Goal: Task Accomplishment & Management: Manage account settings

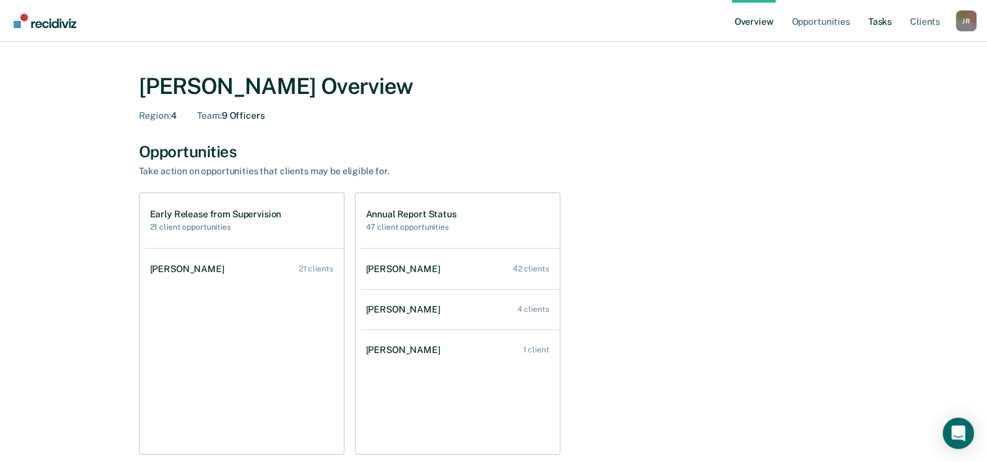
click at [885, 30] on link "Tasks" at bounding box center [880, 21] width 29 height 42
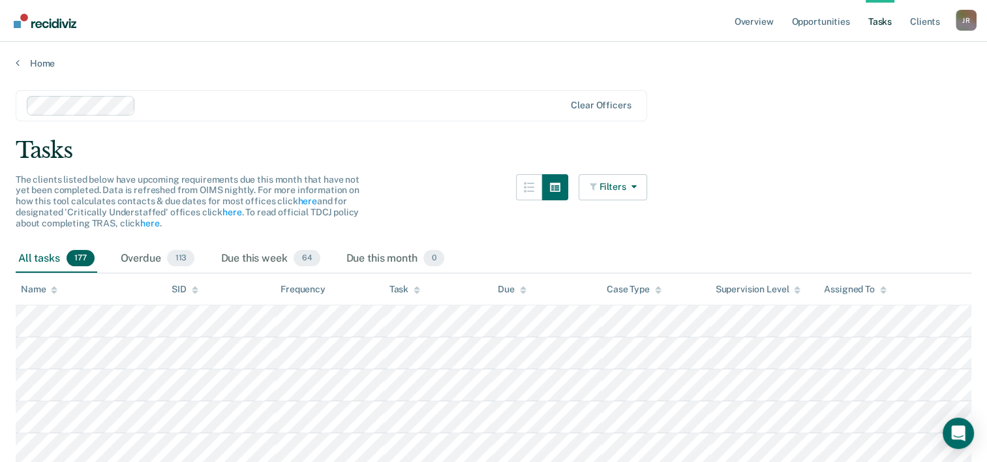
click at [191, 108] on div at bounding box center [353, 105] width 424 height 15
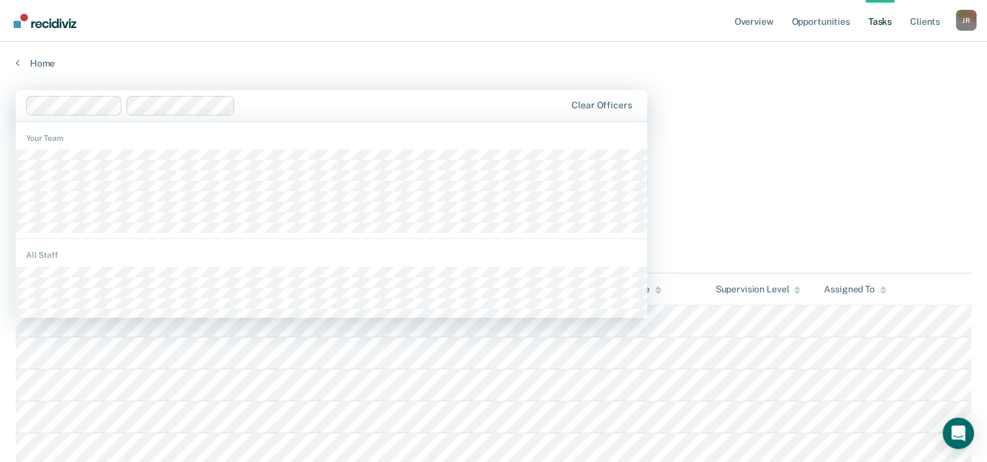
click at [241, 102] on div at bounding box center [403, 105] width 325 height 15
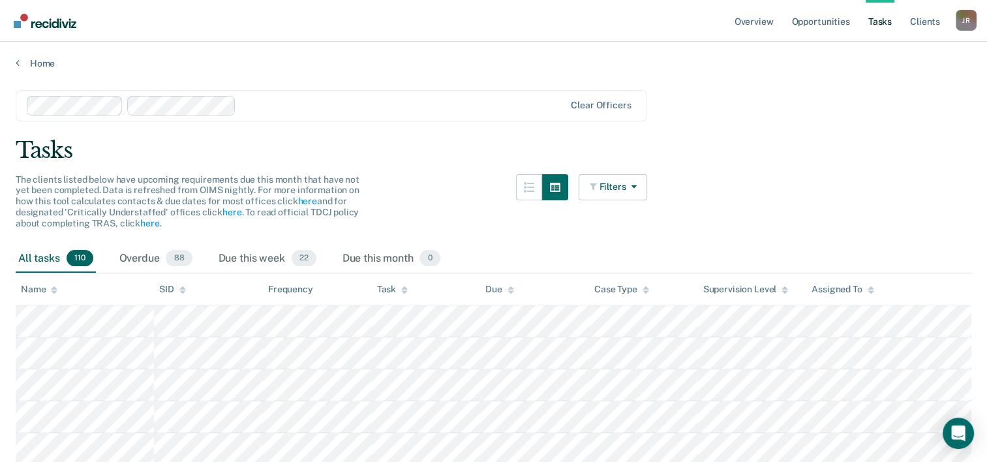
click at [389, 292] on div "Task" at bounding box center [392, 289] width 31 height 11
click at [257, 261] on div "Due this week 22" at bounding box center [267, 259] width 103 height 29
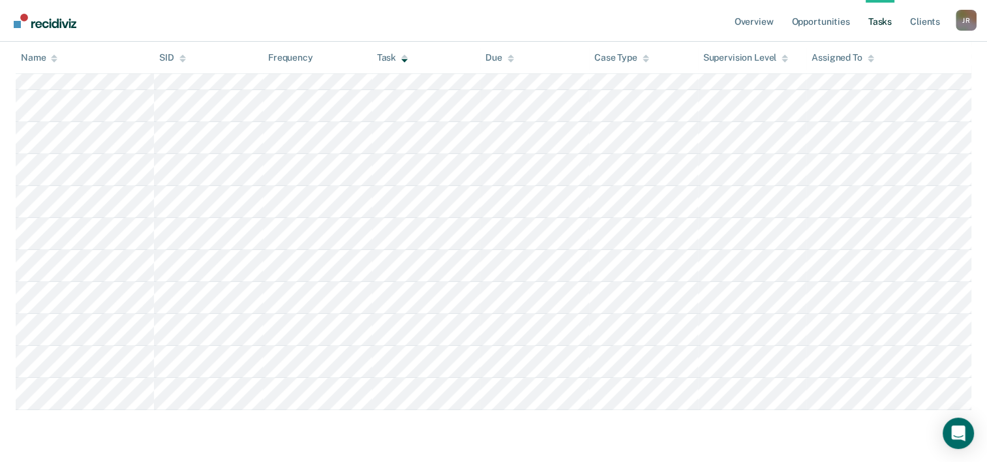
scroll to position [657, 0]
click at [755, 27] on link "Overview" at bounding box center [754, 21] width 44 height 42
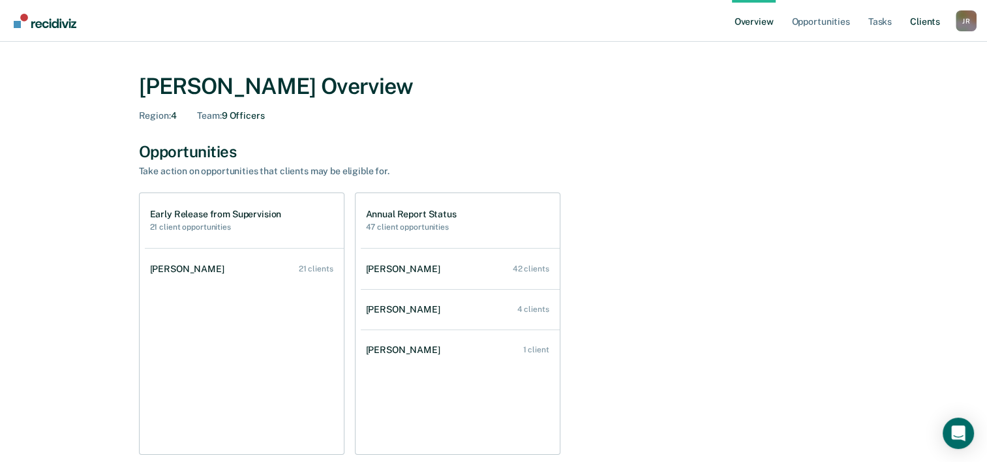
click at [927, 25] on link "Client s" at bounding box center [924, 21] width 35 height 42
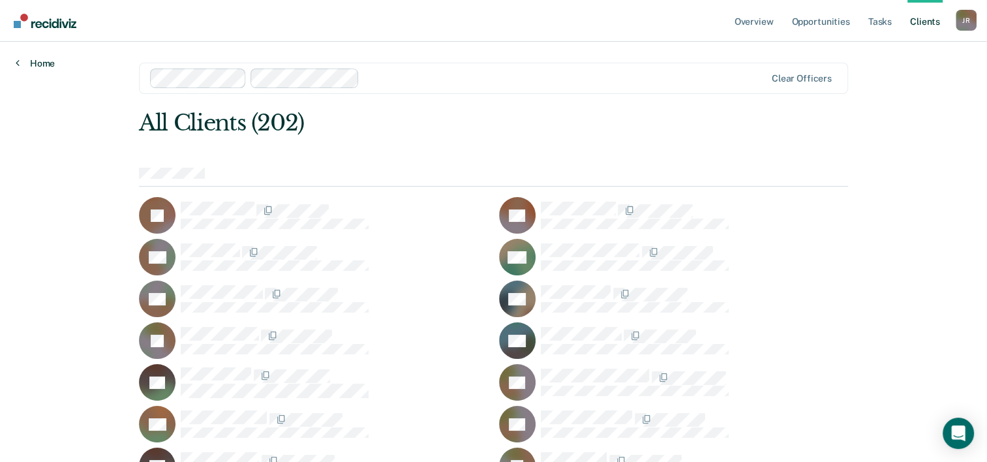
click at [42, 67] on link "Home" at bounding box center [35, 63] width 39 height 12
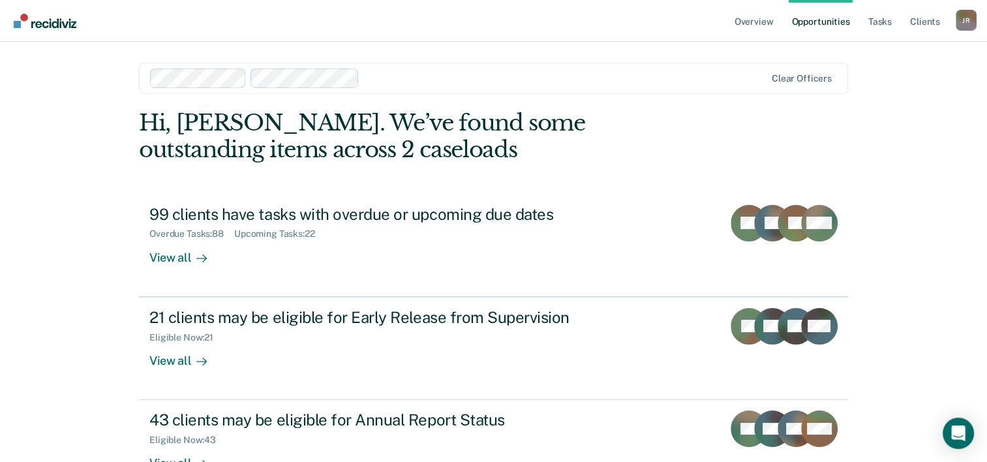
click at [968, 23] on div "J R" at bounding box center [966, 20] width 21 height 21
click at [875, 86] on link "Log Out" at bounding box center [913, 85] width 105 height 11
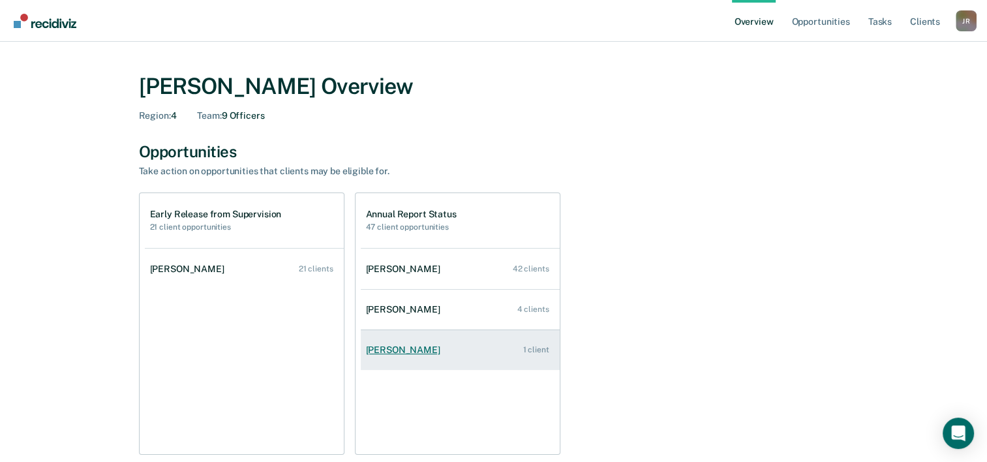
click at [427, 355] on link "Tana Glenn 1 client" at bounding box center [460, 349] width 199 height 37
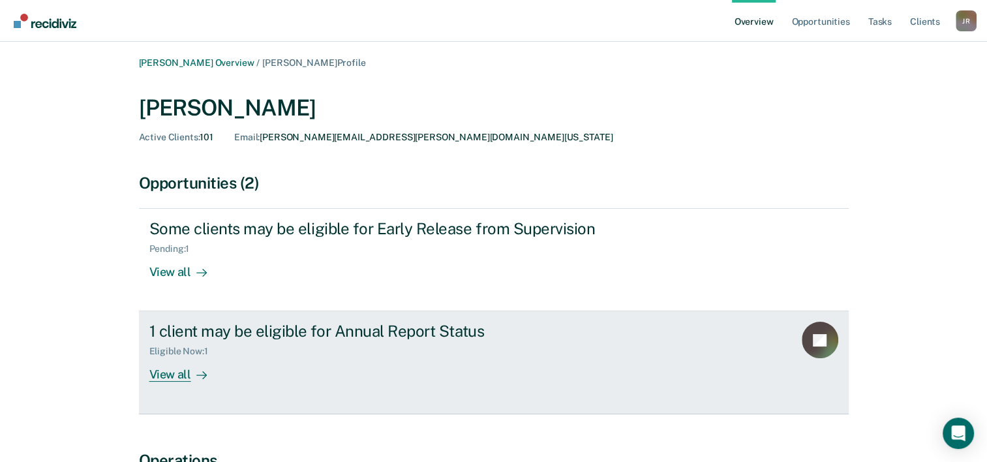
click at [172, 377] on div "View all" at bounding box center [185, 369] width 73 height 25
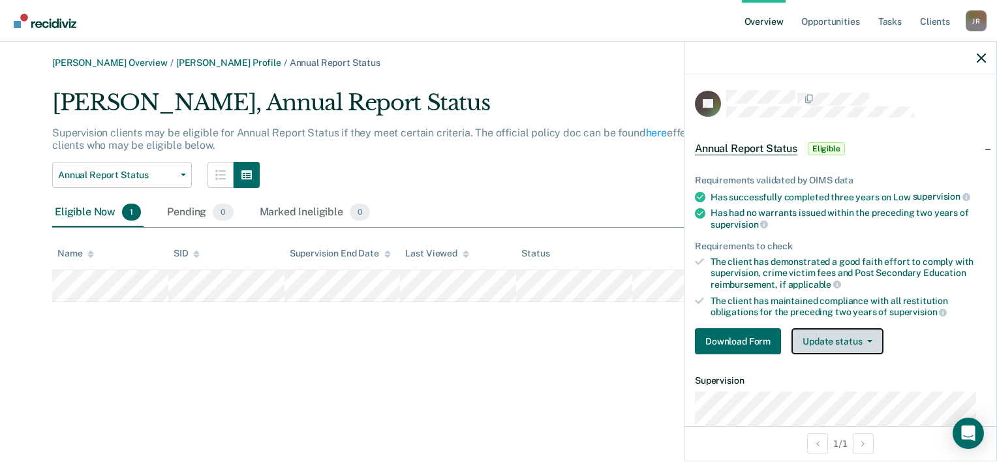
click at [845, 331] on button "Update status" at bounding box center [837, 341] width 92 height 26
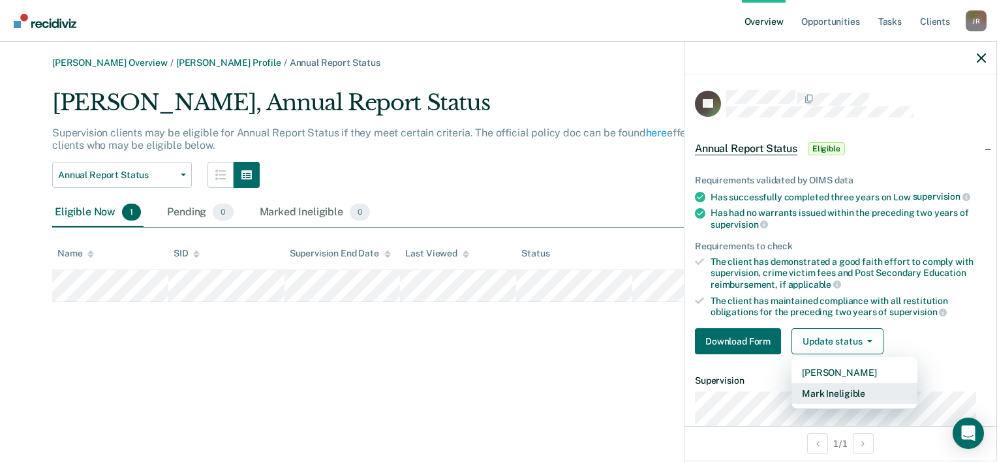
click at [838, 397] on button "Mark Ineligible" at bounding box center [854, 393] width 126 height 21
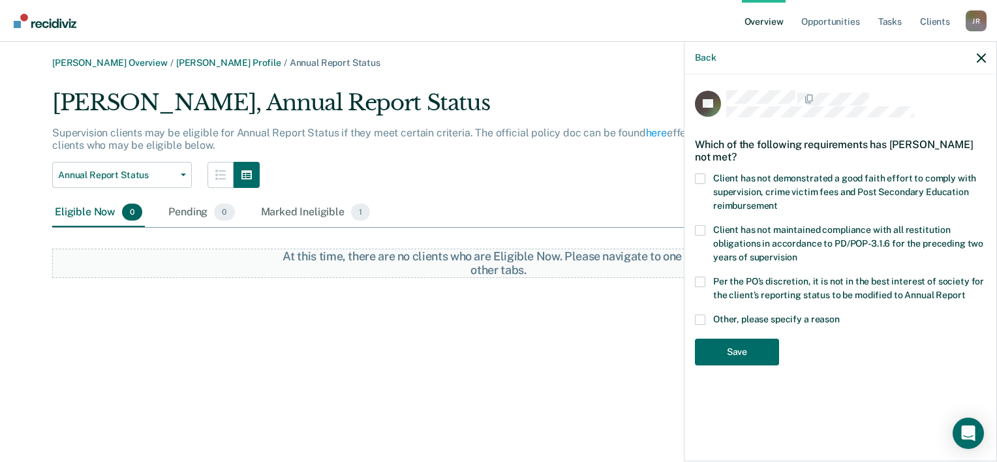
click at [990, 145] on div "JG Which of the following requirements has James Griffin not met? Client has no…" at bounding box center [840, 266] width 312 height 384
click at [981, 61] on icon "button" at bounding box center [980, 57] width 9 height 9
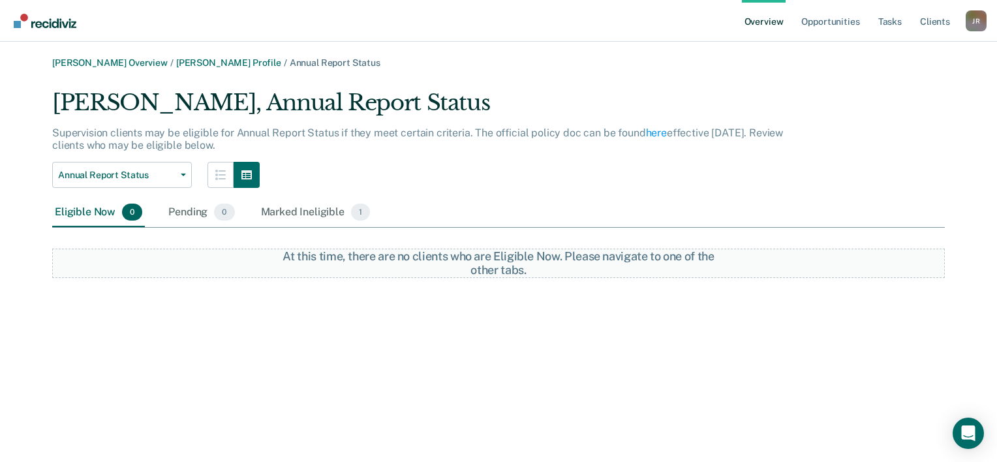
click at [137, 69] on div "Jennifer Rainwater Overview / Tana Glenn Profile / Annual Report Status Tana Gl…" at bounding box center [498, 167] width 965 height 220
click at [136, 61] on link "Jennifer Rainwater Overview" at bounding box center [109, 62] width 115 height 11
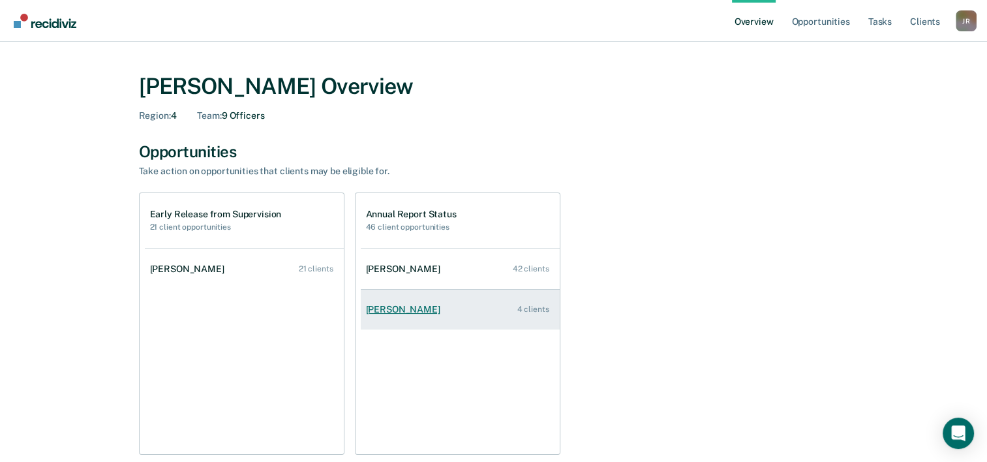
click at [432, 315] on link "Paul Kamara 4 clients" at bounding box center [460, 309] width 199 height 37
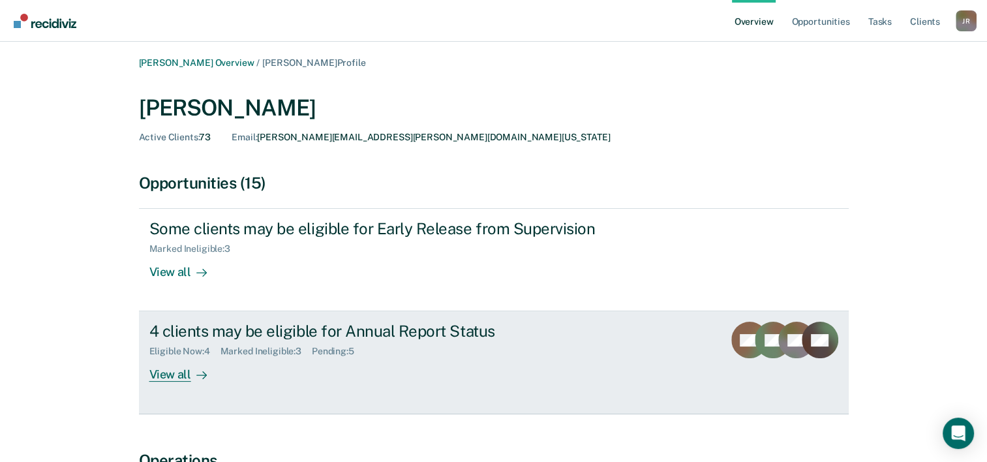
click at [200, 379] on icon at bounding box center [201, 375] width 10 height 10
